Goal: Task Accomplishment & Management: Use online tool/utility

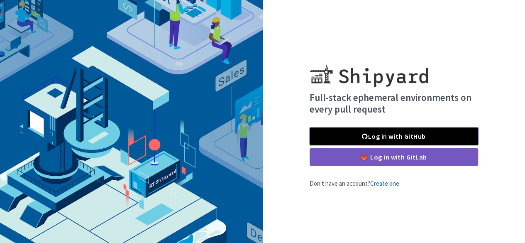
click at [407, 132] on link "Log in with GitHub" at bounding box center [394, 135] width 168 height 17
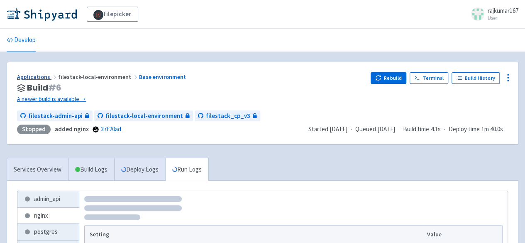
click at [35, 76] on link "Applications" at bounding box center [37, 76] width 41 height 7
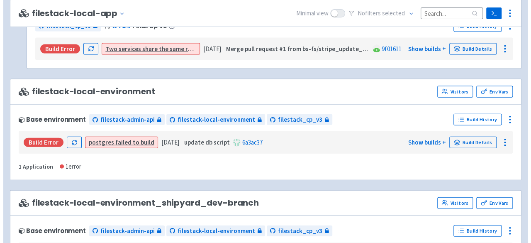
scroll to position [871, 0]
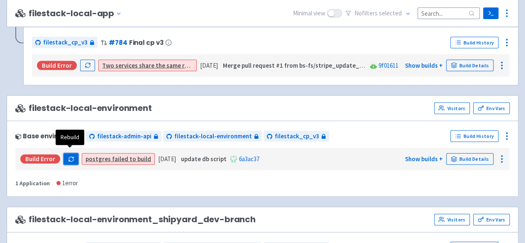
click at [68, 157] on icon "button" at bounding box center [70, 158] width 5 height 2
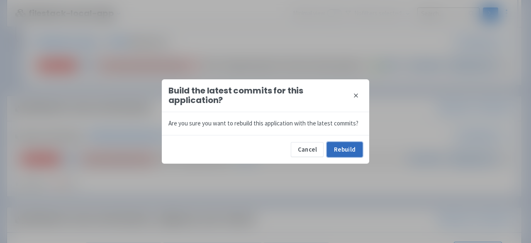
click at [351, 148] on button "Rebuild" at bounding box center [345, 149] width 36 height 15
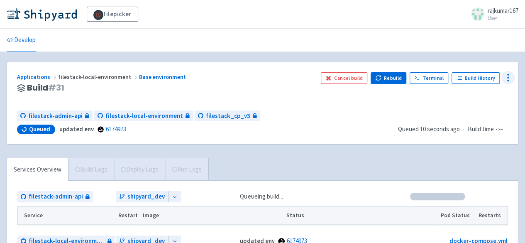
click at [509, 76] on icon at bounding box center [508, 78] width 10 height 10
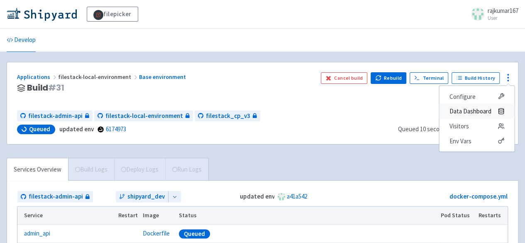
click at [474, 109] on span "Data Dashboard" at bounding box center [470, 111] width 42 height 12
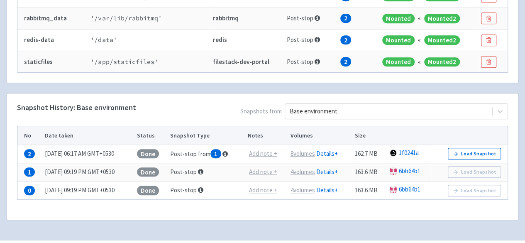
scroll to position [314, 0]
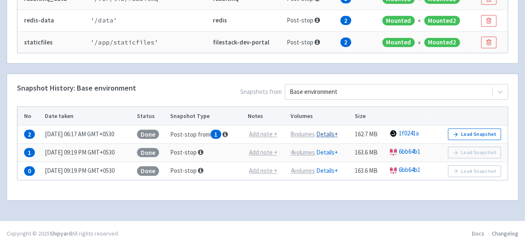
click at [337, 132] on link "Details +" at bounding box center [327, 134] width 22 height 8
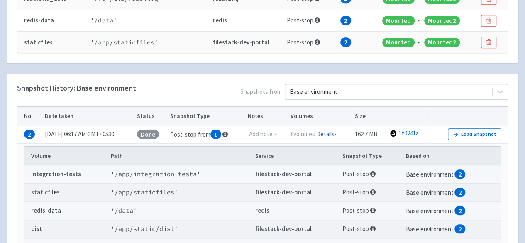
click at [336, 132] on link "Details -" at bounding box center [326, 134] width 20 height 8
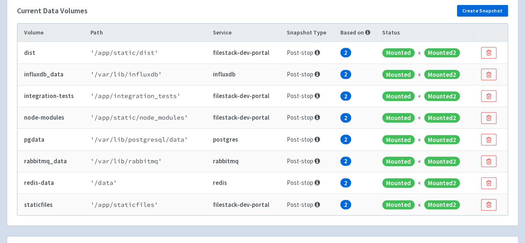
scroll to position [107, 0]
